Goal: Task Accomplishment & Management: Complete application form

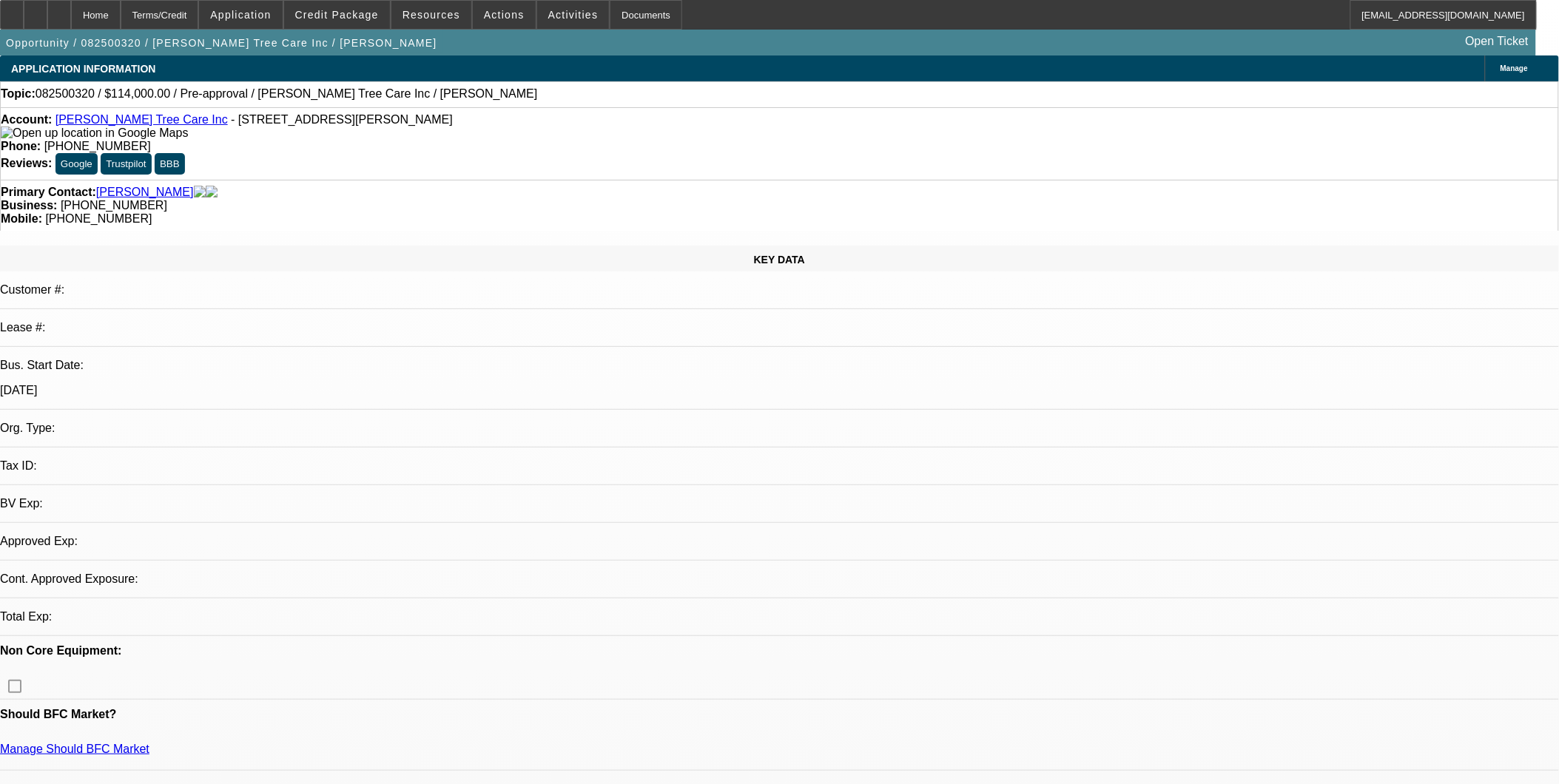
select select "0"
select select "2"
select select "0.1"
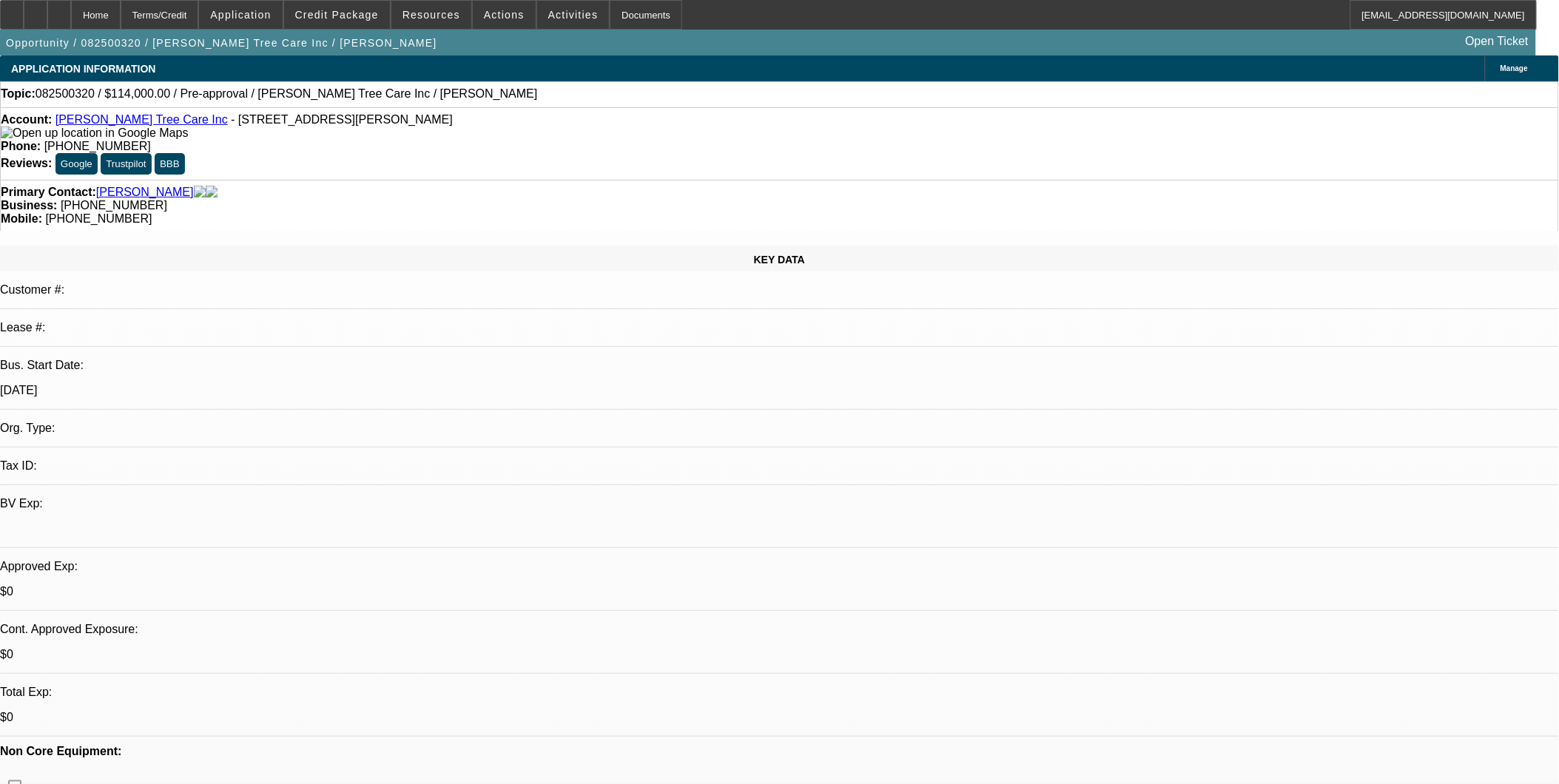
select select "1"
select select "2"
select select "4"
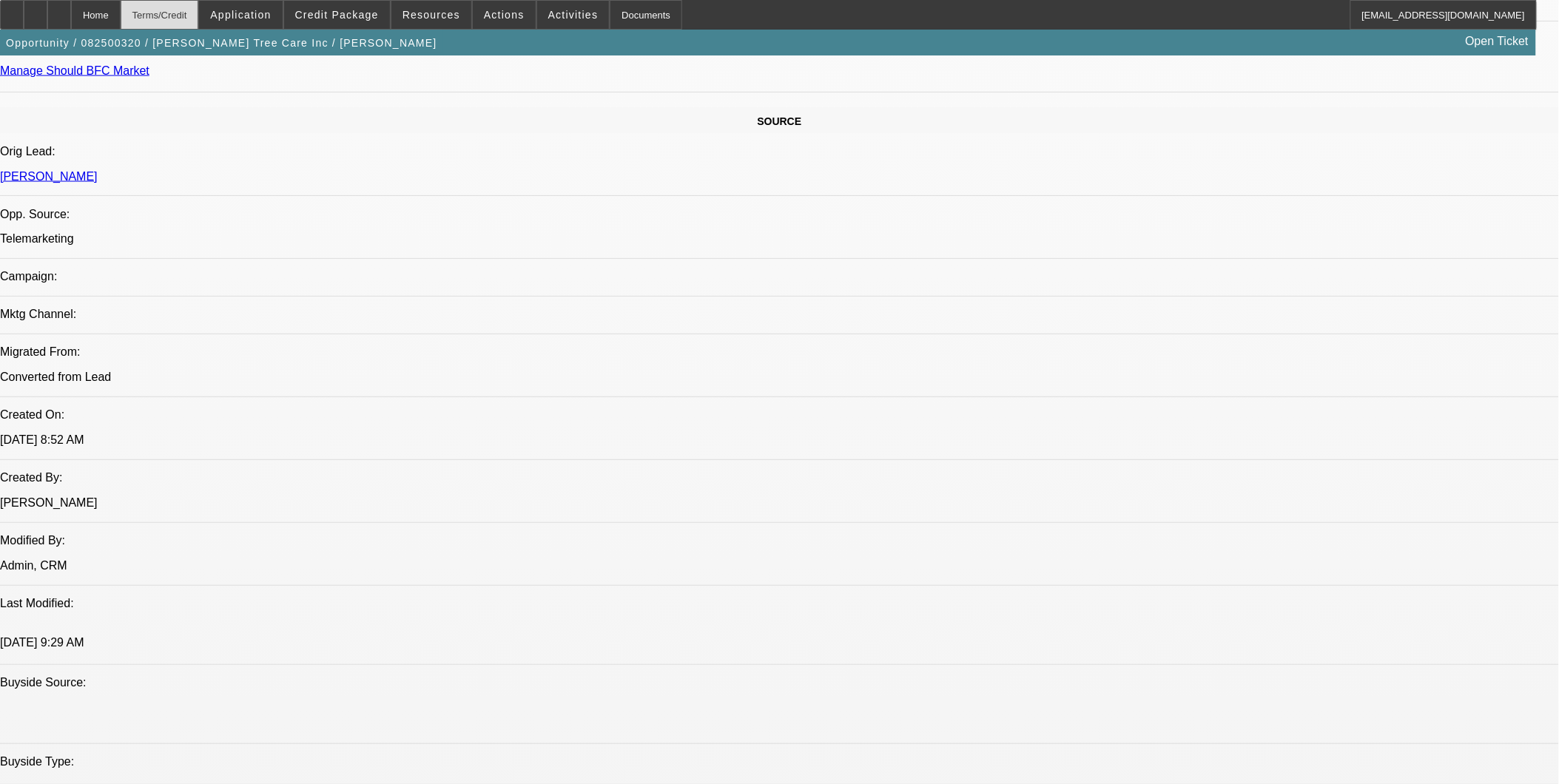
scroll to position [739, 0]
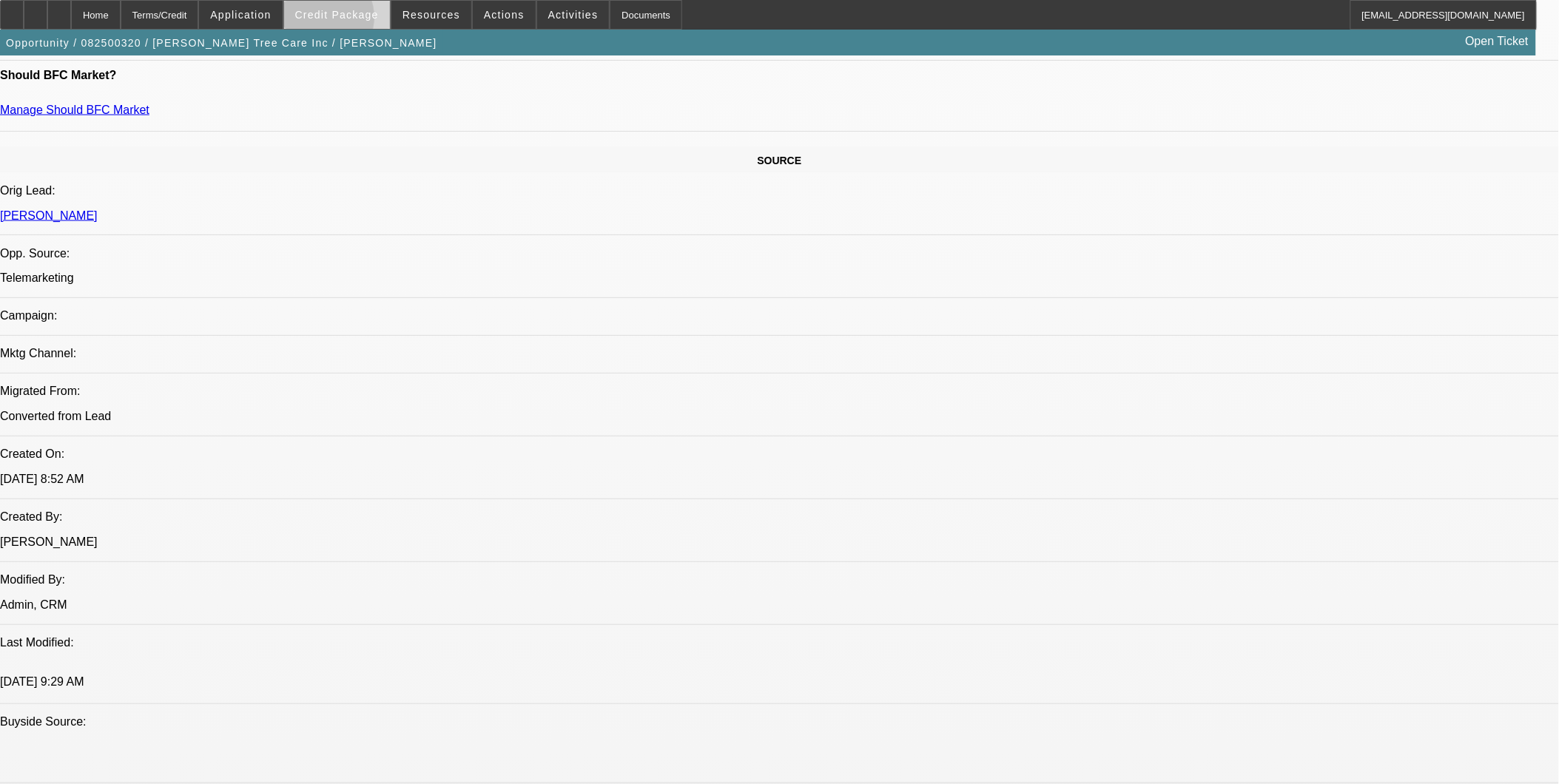
click at [345, 21] on span at bounding box center [337, 15] width 106 height 36
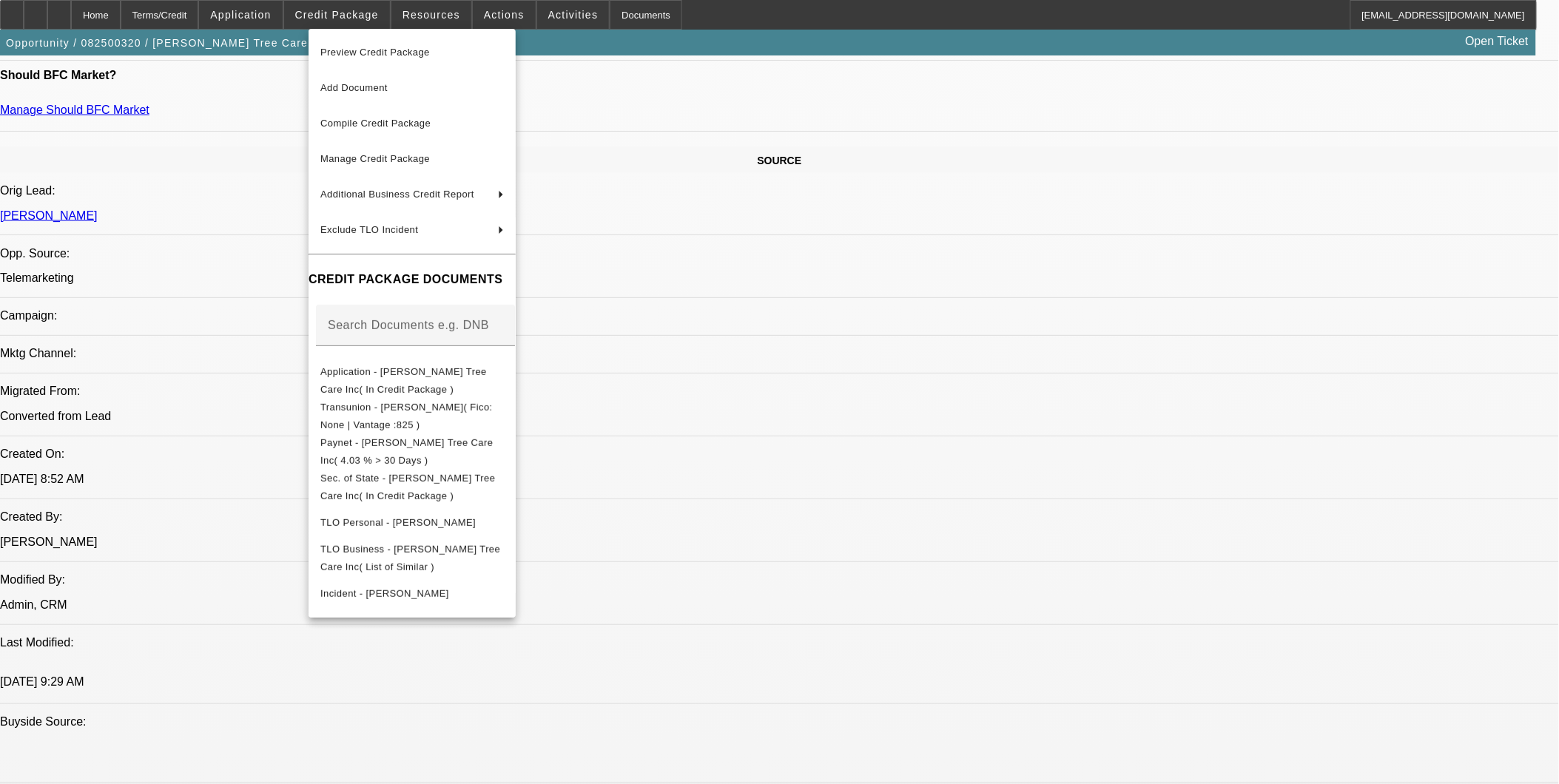
scroll to position [836, 0]
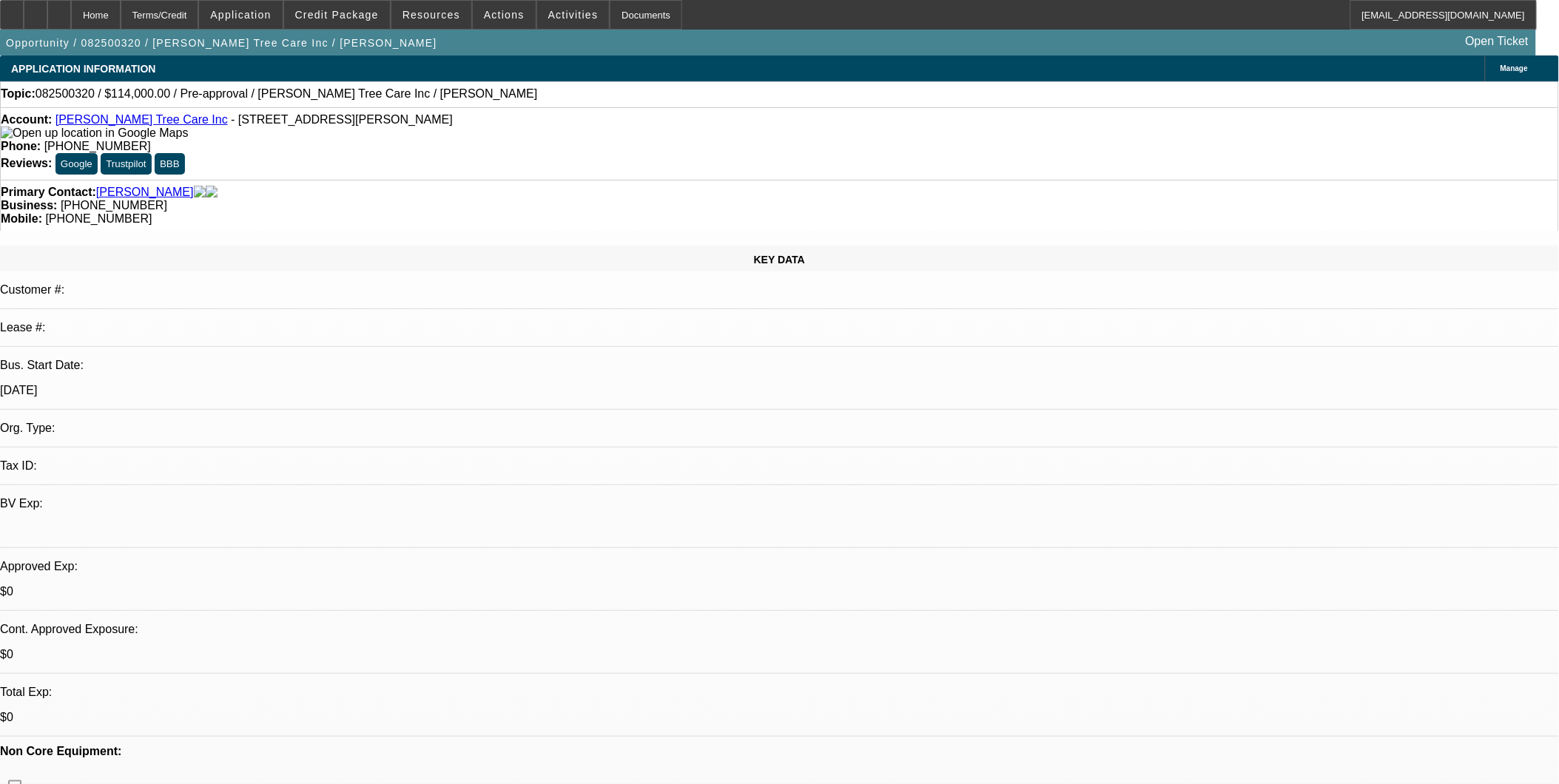
select select "0"
select select "2"
select select "0.1"
select select "4"
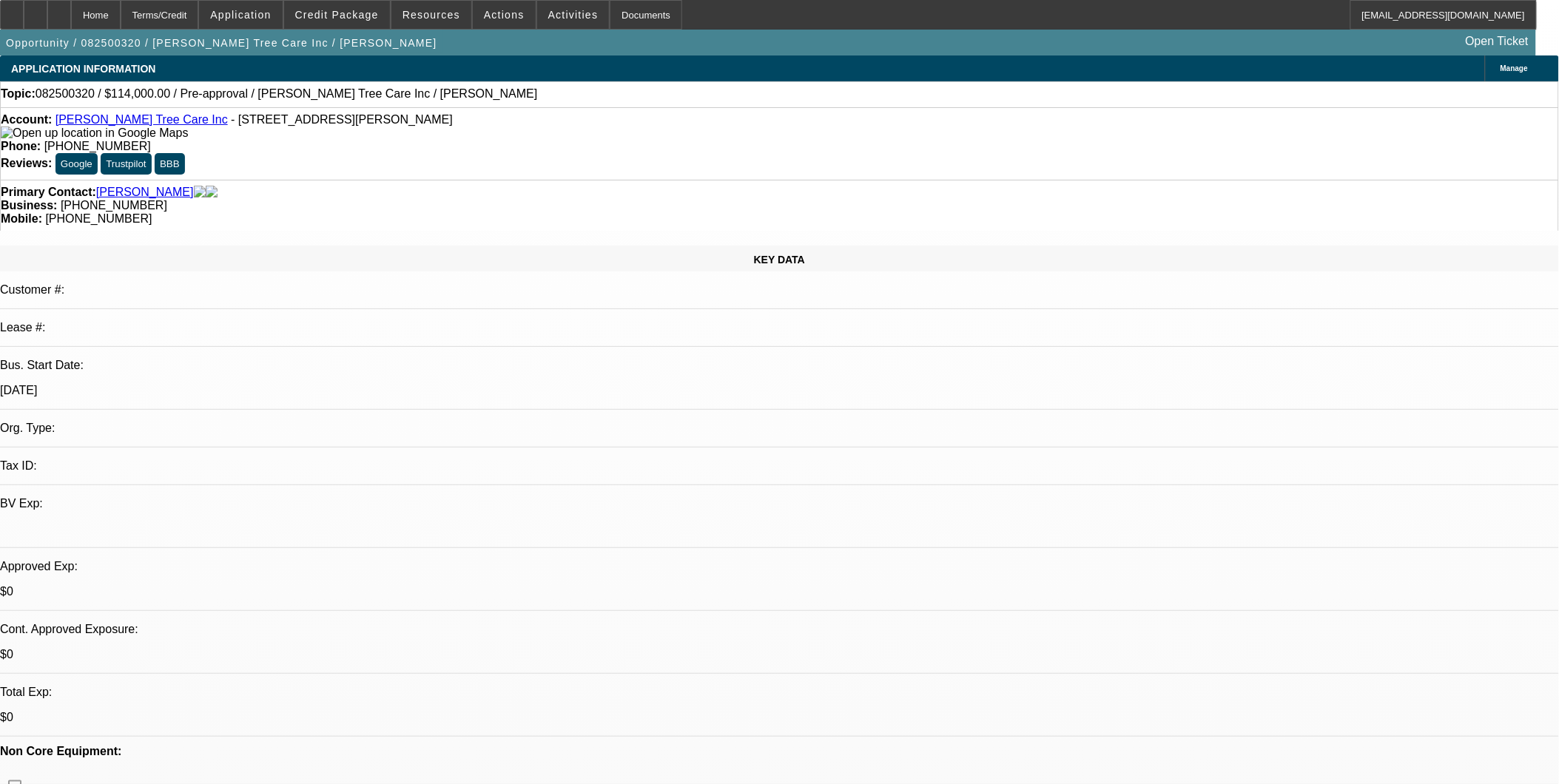
drag, startPoint x: 342, startPoint y: 24, endPoint x: 506, endPoint y: 354, distance: 368.5
click at [342, 24] on span at bounding box center [337, 15] width 106 height 36
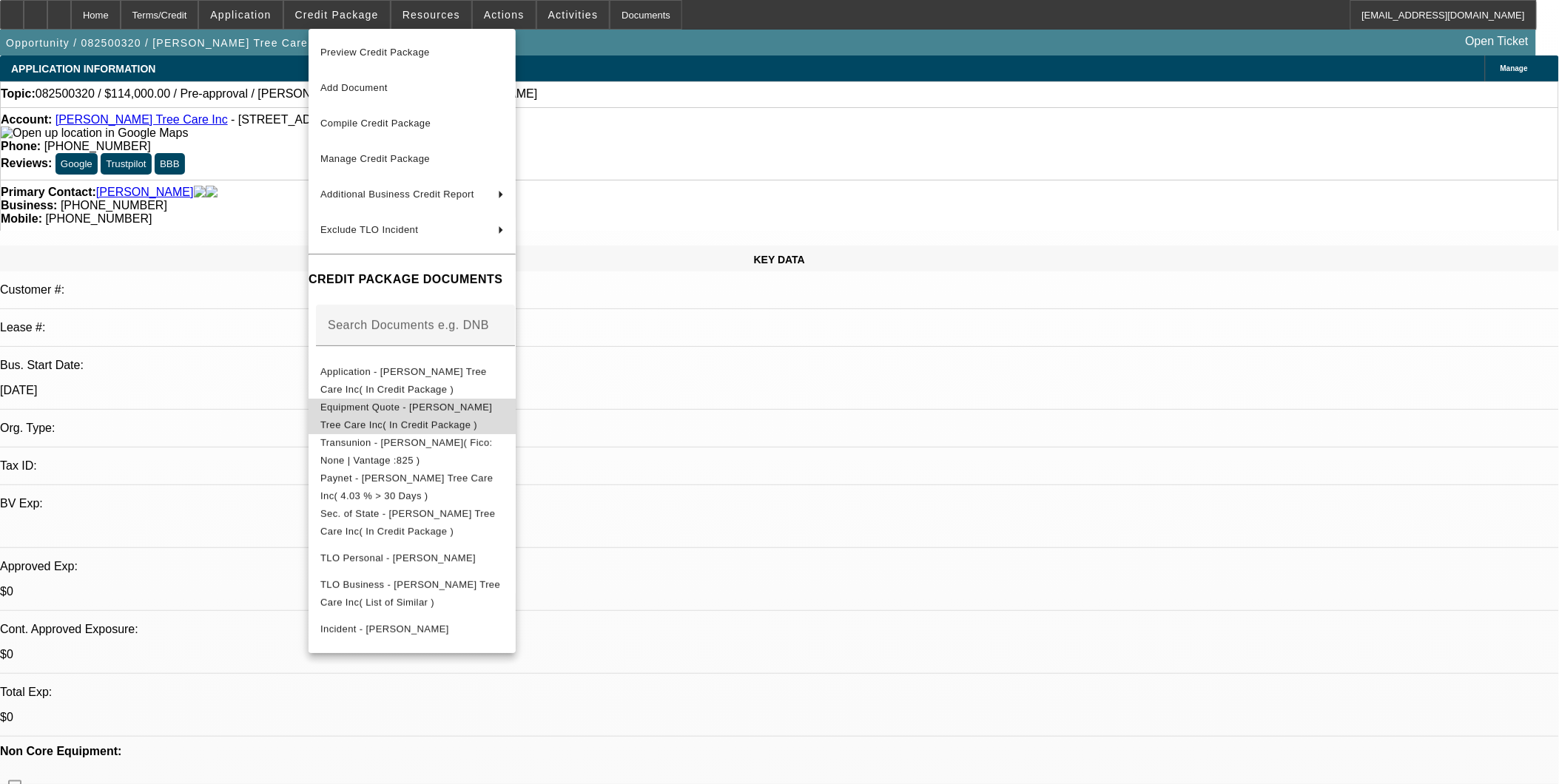
click at [391, 415] on span "Equipment Quote - Freeman Tree Care Inc( In Credit Package )" at bounding box center [412, 416] width 183 height 36
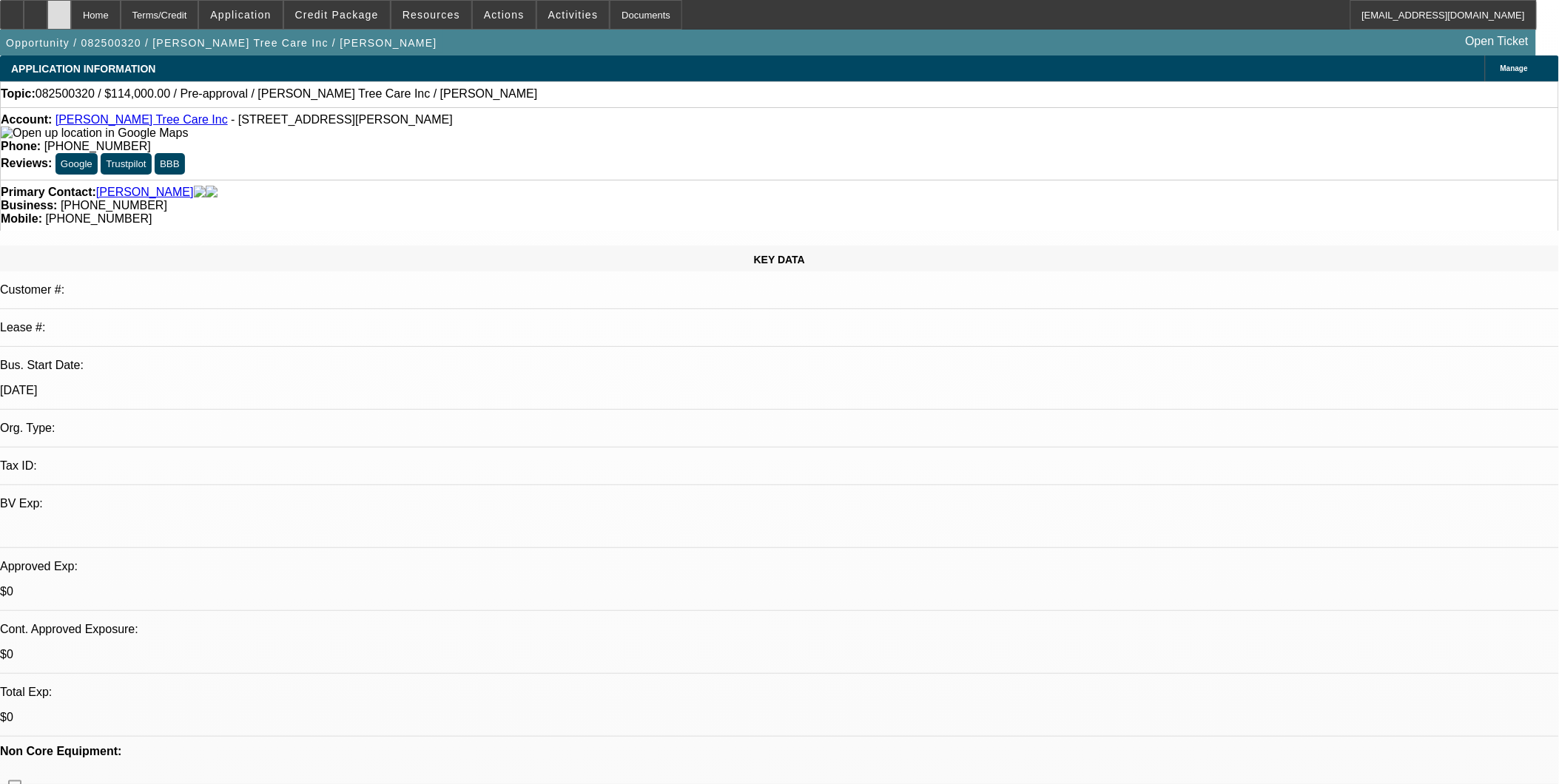
drag, startPoint x: 80, startPoint y: 21, endPoint x: 90, endPoint y: 19, distance: 10.2
click at [71, 21] on div at bounding box center [59, 14] width 23 height 30
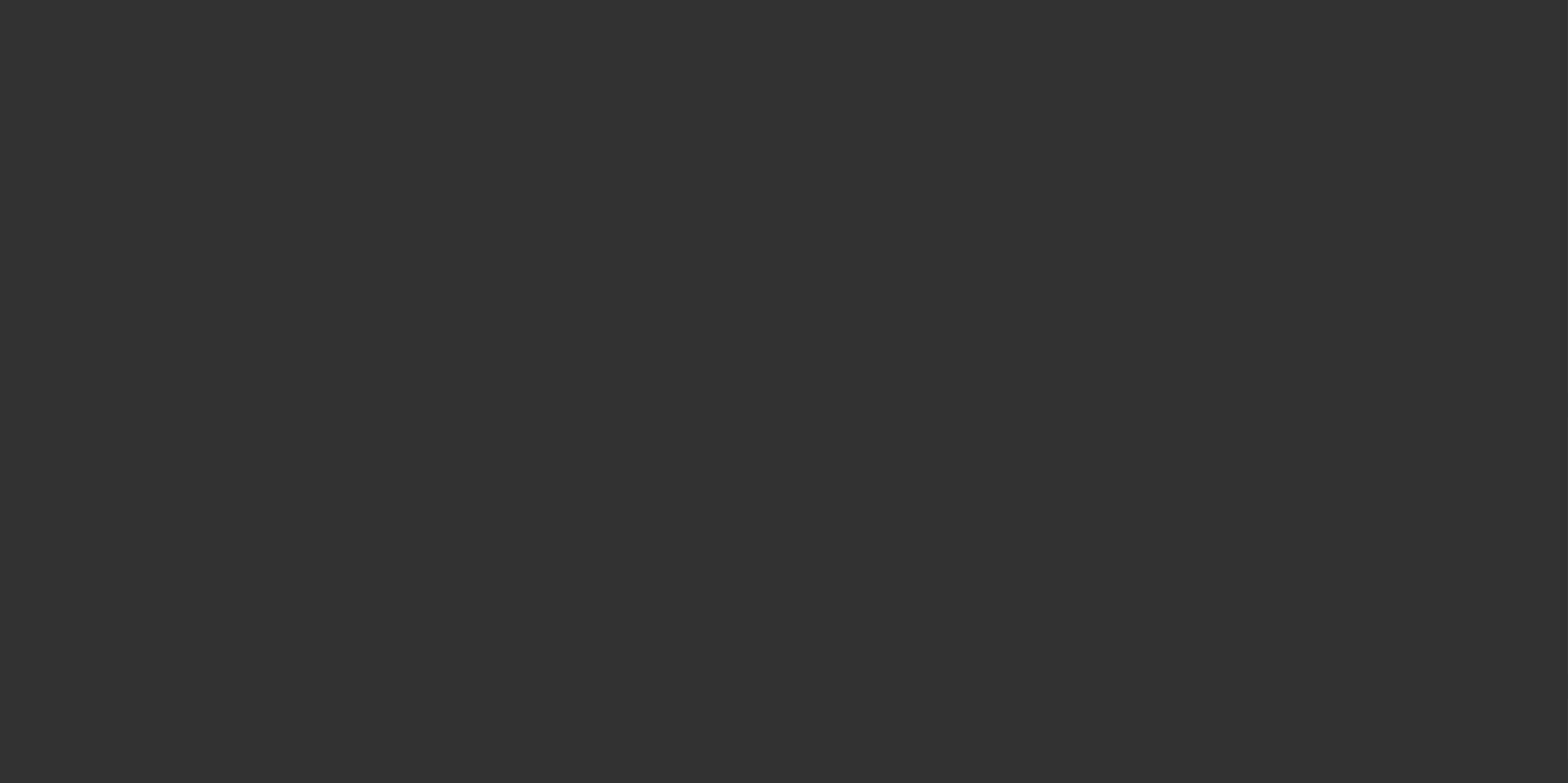
select select "0"
select select "2"
select select "0.1"
select select "4"
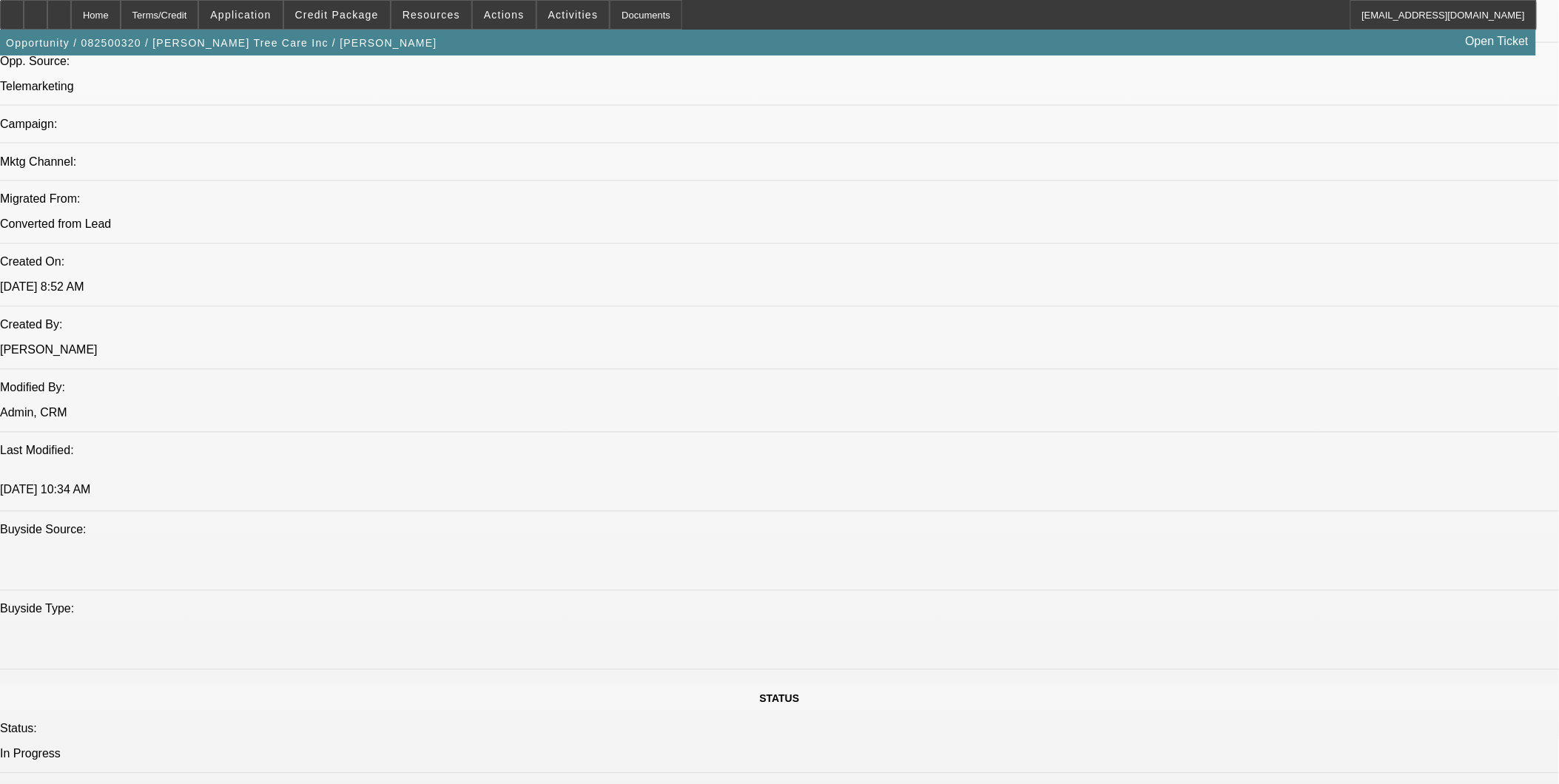
select select "0"
select select "2"
select select "0.1"
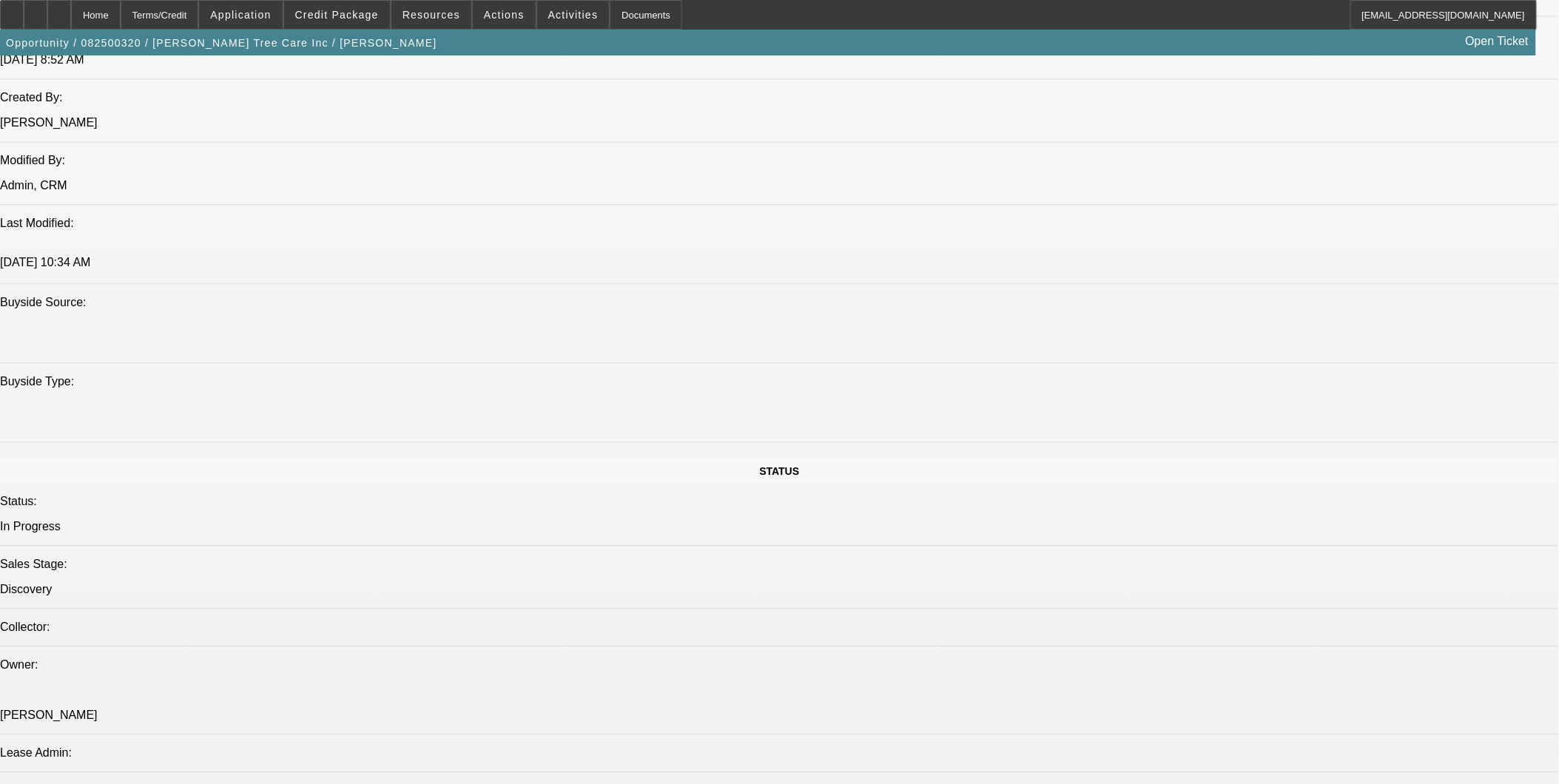
select select "1"
select select "2"
select select "4"
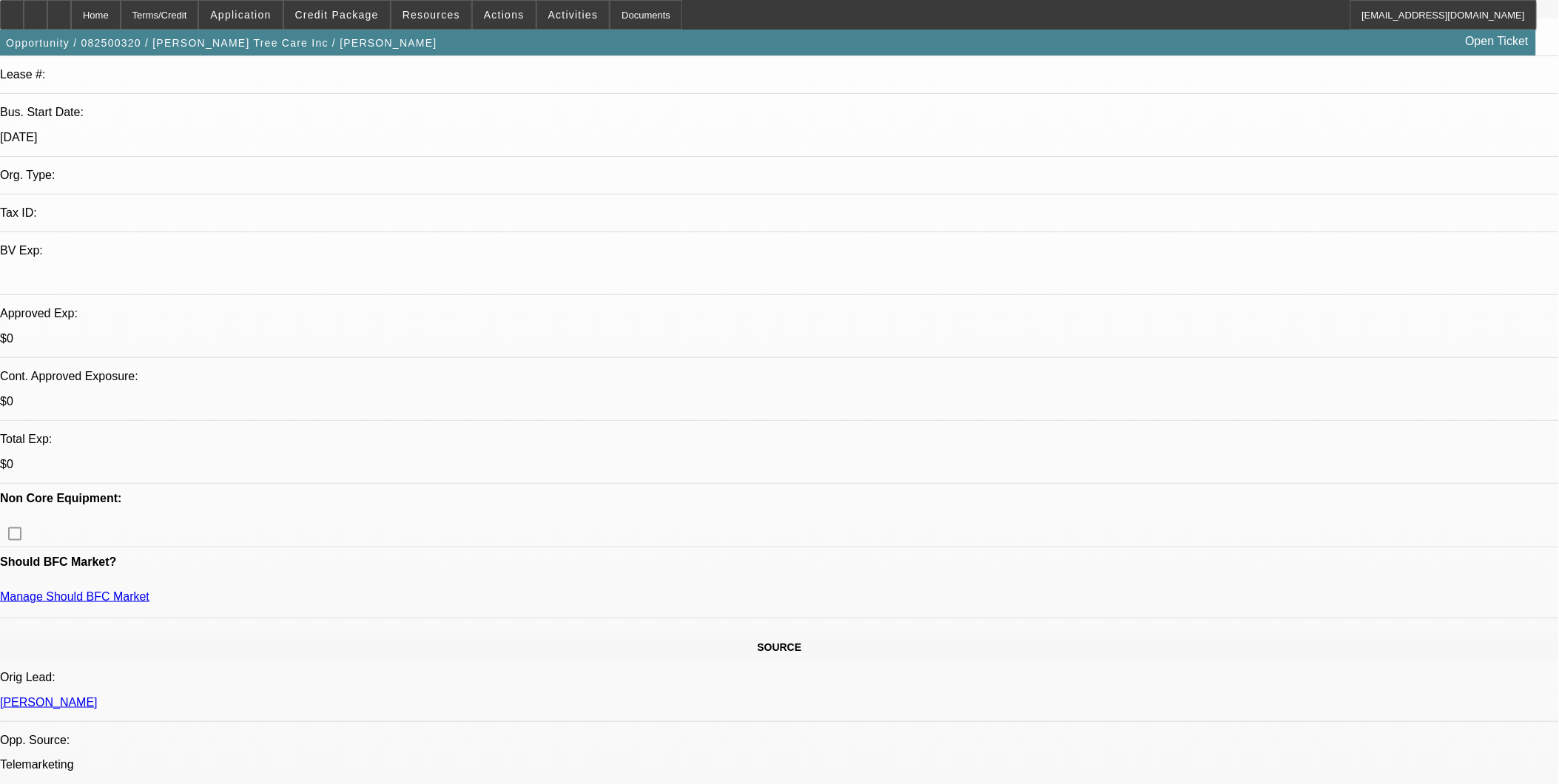
scroll to position [10, 0]
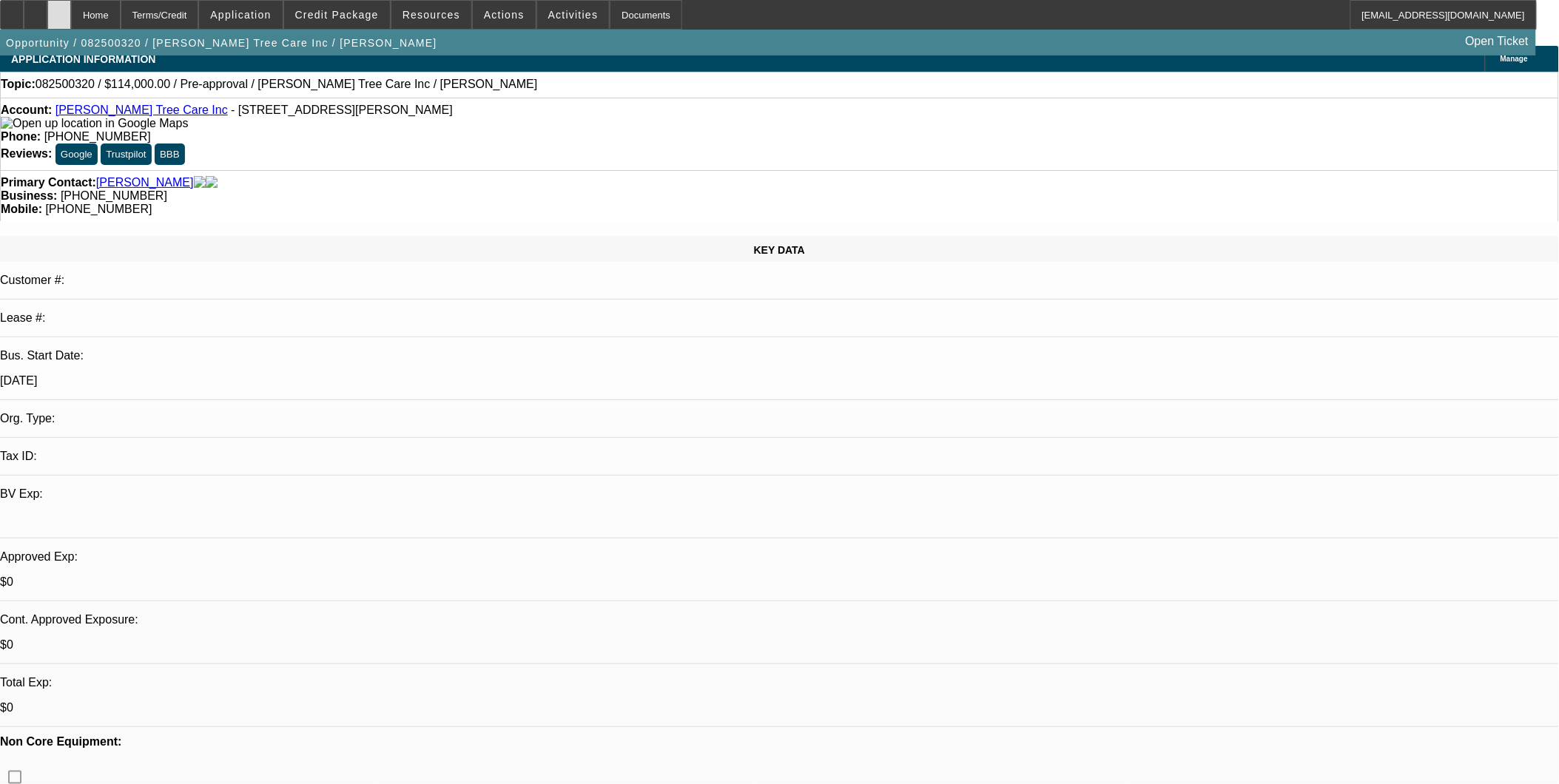
click at [71, 22] on div at bounding box center [59, 14] width 23 height 30
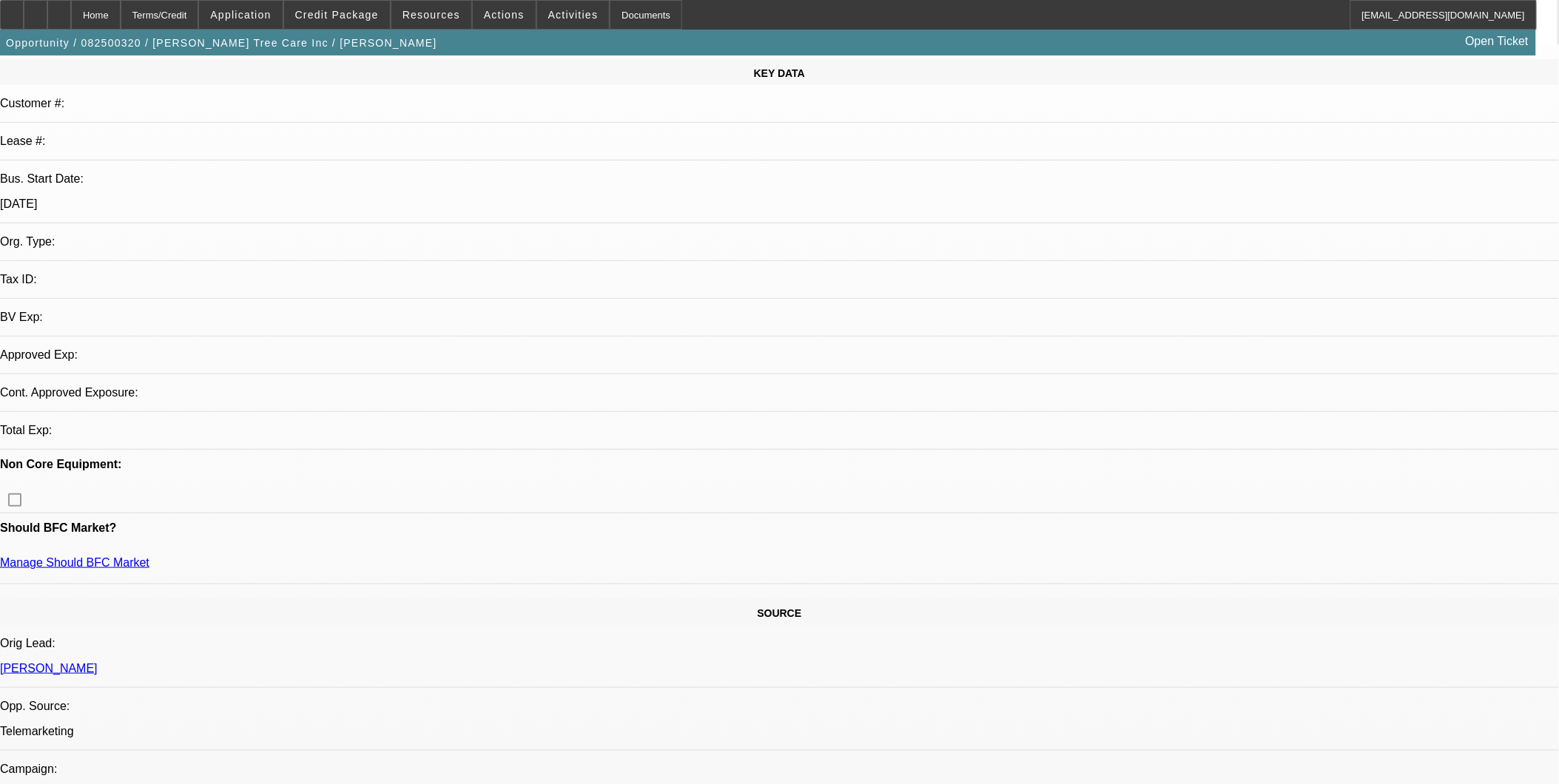
select select "0"
select select "2"
select select "0.1"
select select "4"
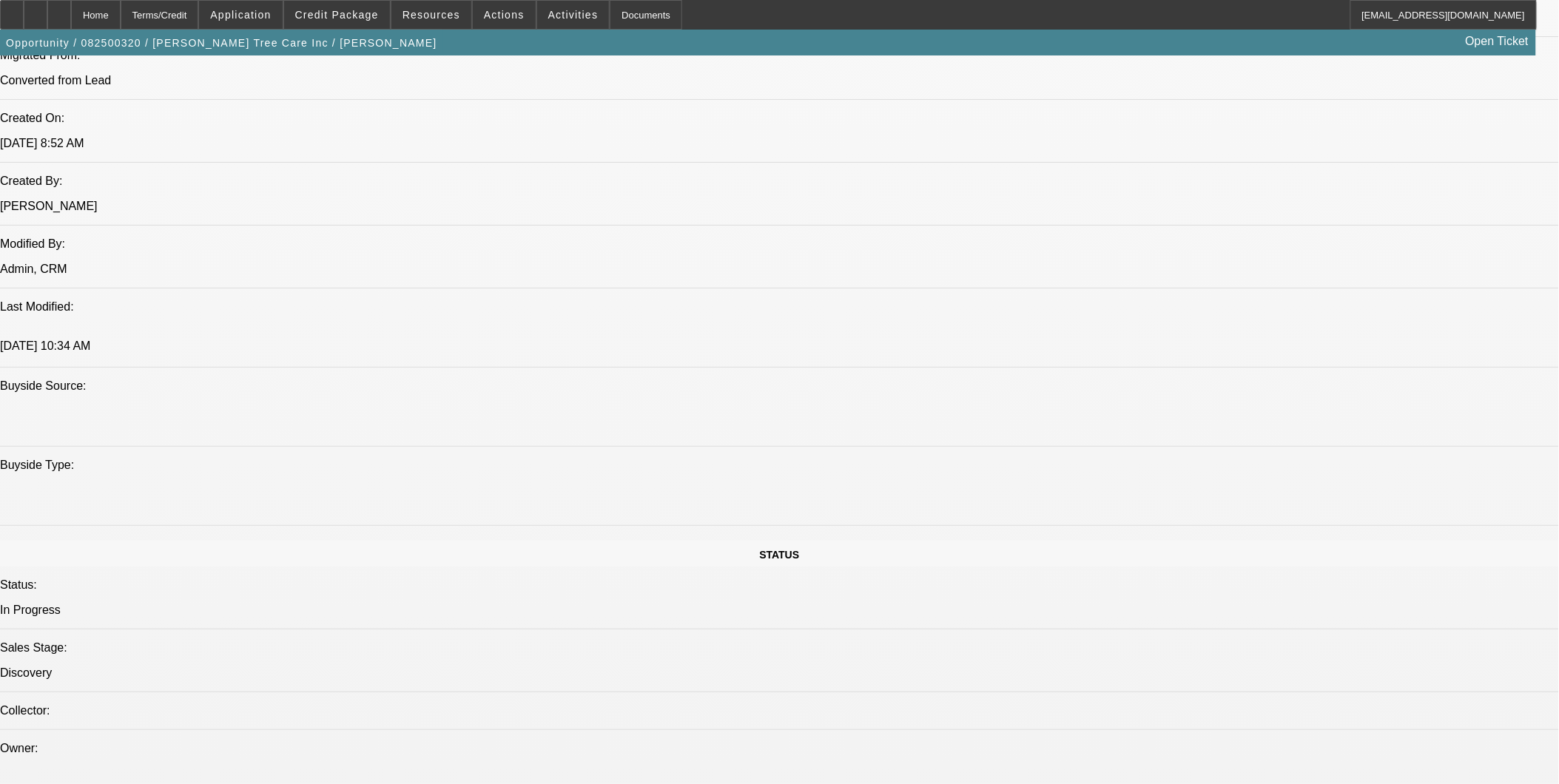
scroll to position [986, 0]
